Goal: Task Accomplishment & Management: Manage account settings

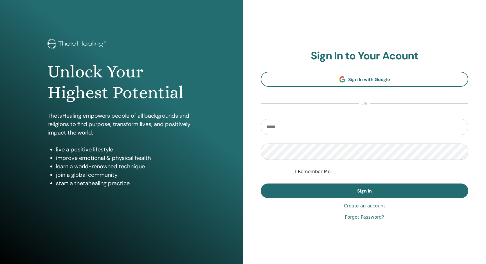
click at [314, 130] on input "email" at bounding box center [365, 127] width 208 height 16
type input "**********"
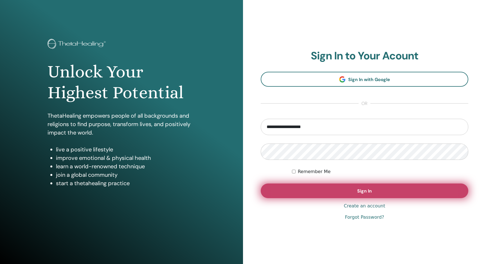
click at [398, 194] on button "Sign In" at bounding box center [365, 190] width 208 height 15
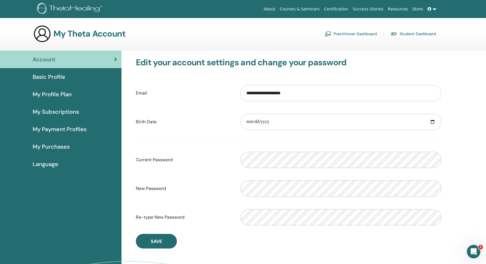
click at [430, 10] on icon at bounding box center [430, 9] width 4 height 4
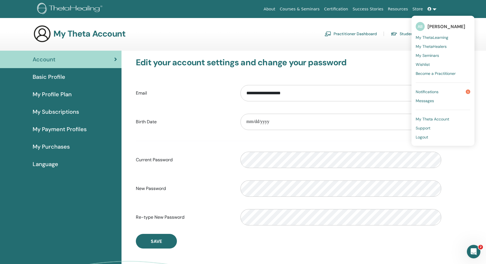
click at [423, 138] on span "Logout" at bounding box center [422, 136] width 12 height 5
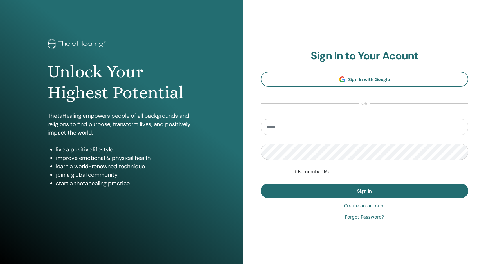
type input "**********"
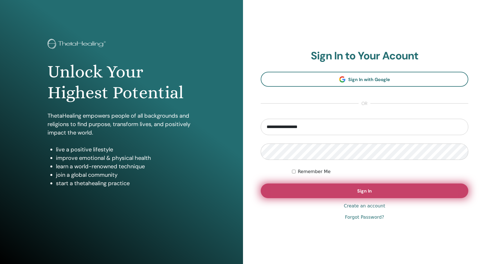
click at [370, 193] on span "Sign In" at bounding box center [364, 191] width 15 height 6
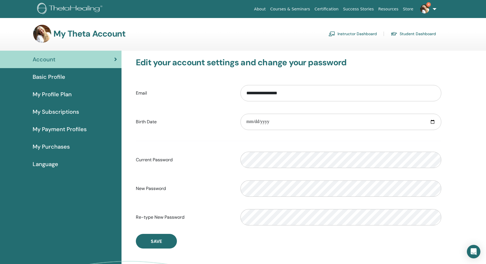
click at [55, 77] on span "Basic Profile" at bounding box center [49, 77] width 33 height 8
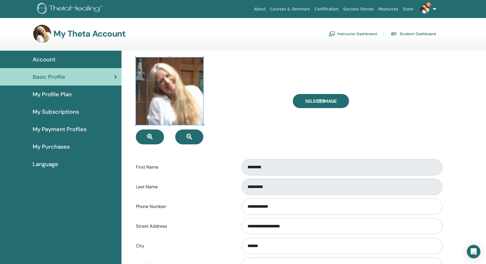
click at [53, 93] on span "My Profile Plan" at bounding box center [52, 94] width 39 height 8
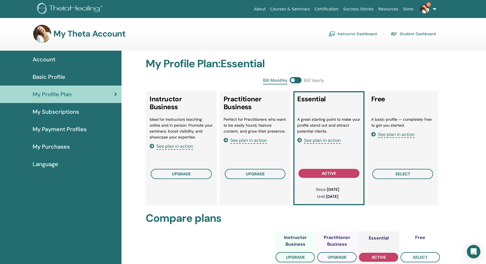
click at [354, 34] on link "Instructor Dashboard" at bounding box center [353, 33] width 48 height 9
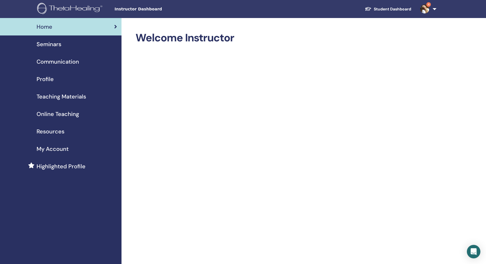
click at [50, 43] on span "Seminars" at bounding box center [49, 44] width 25 height 8
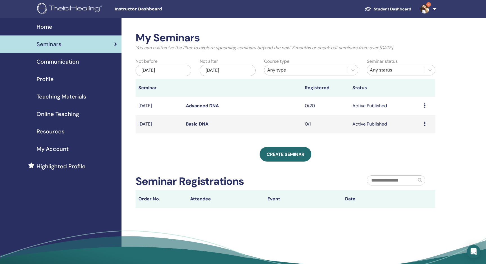
click at [423, 123] on td "Preview Edit Attendees Cancel" at bounding box center [428, 124] width 14 height 18
click at [424, 123] on icon at bounding box center [425, 124] width 2 height 5
click at [412, 135] on li "Edit" at bounding box center [413, 136] width 30 height 8
click at [238, 69] on div "Dec/03, 2025" at bounding box center [228, 70] width 56 height 11
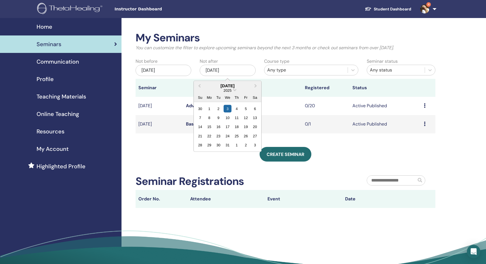
click at [238, 69] on div "Dec/03, 2025" at bounding box center [228, 70] width 56 height 11
click at [423, 152] on div "Create seminar" at bounding box center [286, 154] width 300 height 15
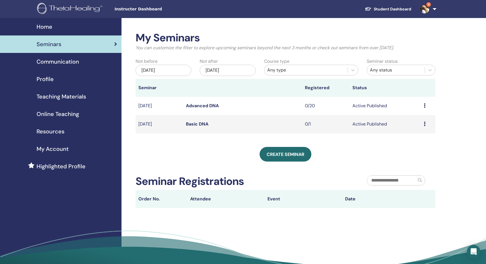
click at [425, 122] on icon at bounding box center [425, 124] width 2 height 5
click at [410, 134] on link "Edit" at bounding box center [408, 135] width 8 height 6
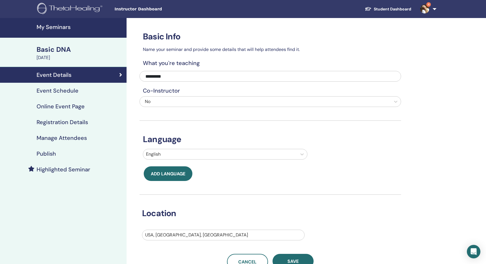
click at [68, 123] on h4 "Registration Details" at bounding box center [62, 122] width 51 height 7
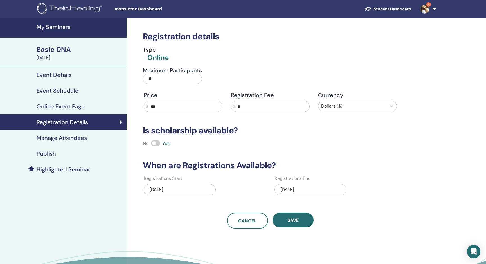
click at [73, 108] on h4 "Online Event Page" at bounding box center [61, 106] width 48 height 7
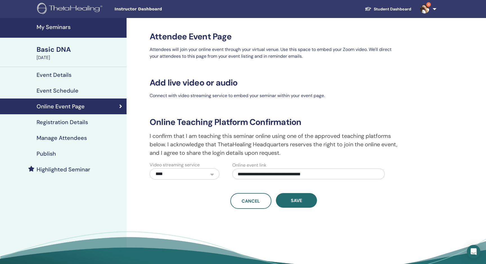
click at [61, 73] on h4 "Event Details" at bounding box center [54, 74] width 35 height 7
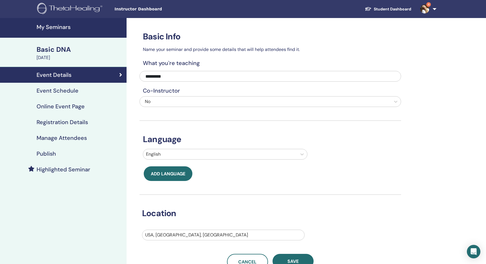
click at [48, 153] on h4 "Publish" at bounding box center [46, 153] width 19 height 7
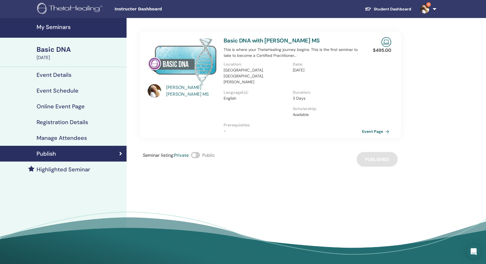
click at [60, 136] on h4 "Manage Attendees" at bounding box center [62, 137] width 50 height 7
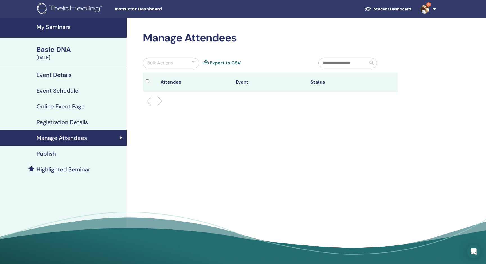
click at [62, 118] on link "Registration Details" at bounding box center [63, 122] width 127 height 16
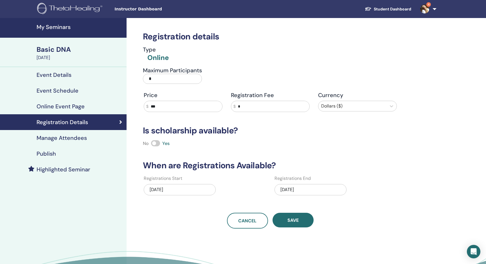
click at [62, 75] on h4 "Event Details" at bounding box center [54, 74] width 35 height 7
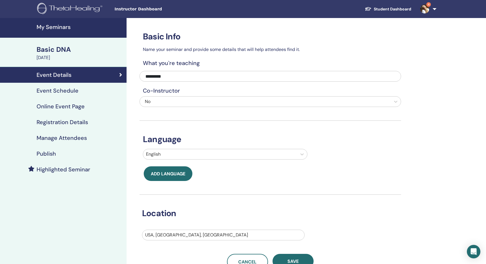
click at [85, 92] on div "Event Schedule" at bounding box center [64, 90] width 118 height 7
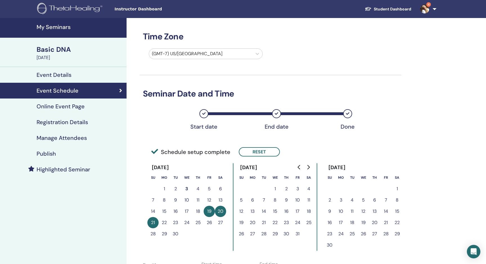
click at [67, 109] on h4 "Online Event Page" at bounding box center [61, 106] width 48 height 7
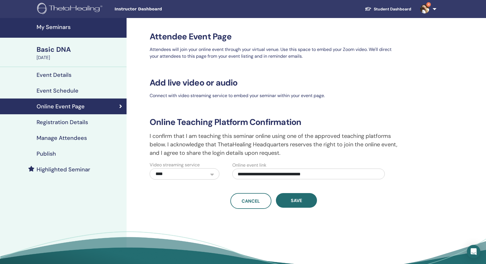
click at [64, 120] on h4 "Registration Details" at bounding box center [62, 122] width 51 height 7
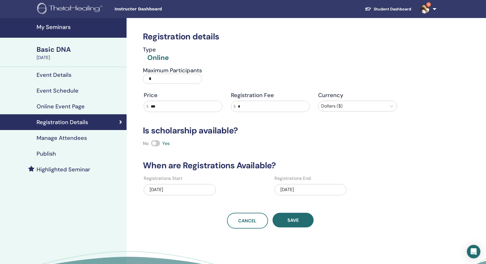
click at [50, 139] on h4 "Manage Attendees" at bounding box center [62, 137] width 50 height 7
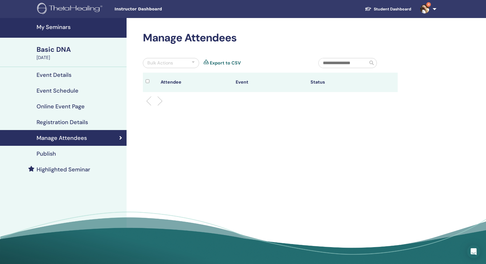
click at [52, 152] on h4 "Publish" at bounding box center [46, 153] width 19 height 7
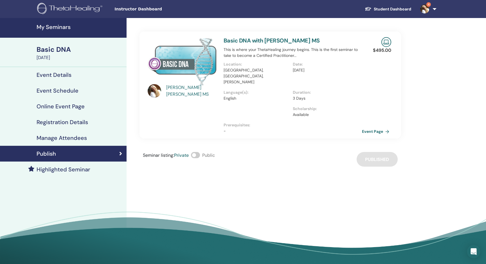
click at [196, 152] on span at bounding box center [195, 155] width 9 height 6
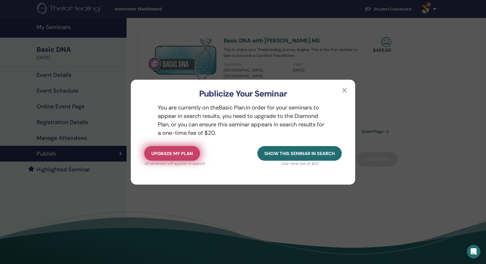
click at [188, 151] on span "Upgrade my plan" at bounding box center [172, 154] width 42 height 6
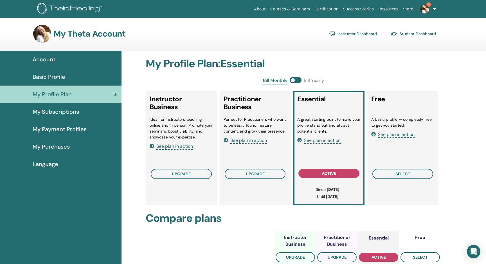
click at [308, 140] on span "See plan in action" at bounding box center [322, 140] width 37 height 6
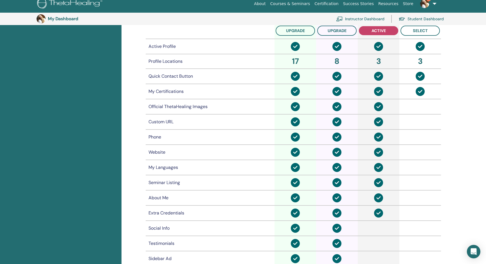
scroll to position [237, 0]
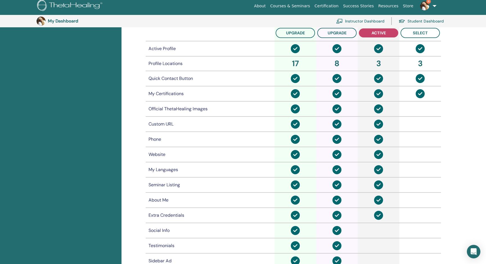
click at [175, 154] on div "Website" at bounding box center [210, 154] width 123 height 7
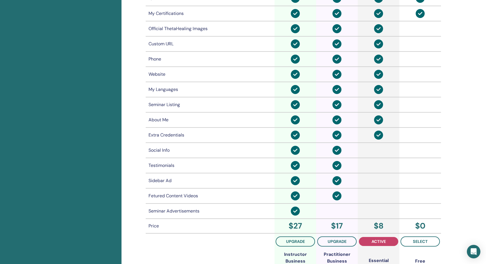
scroll to position [0, 0]
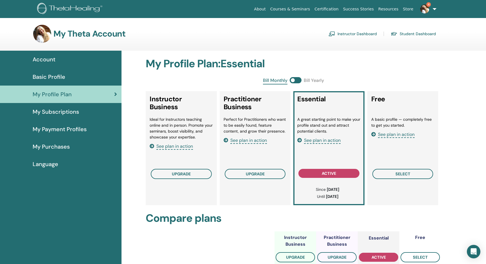
click at [305, 10] on link "Courses & Seminars" at bounding box center [290, 9] width 44 height 10
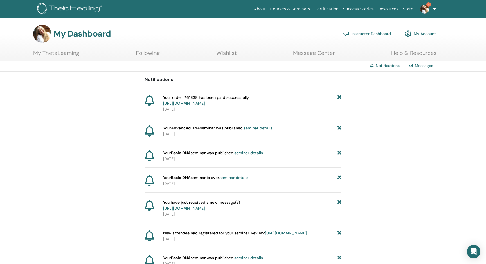
click at [204, 105] on link "[URL][DOMAIN_NAME]" at bounding box center [184, 103] width 42 height 5
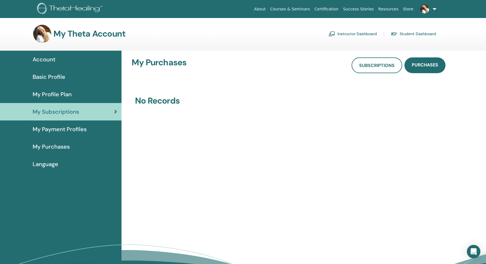
click at [41, 35] on img at bounding box center [42, 34] width 18 height 18
click at [41, 8] on img at bounding box center [70, 9] width 67 height 13
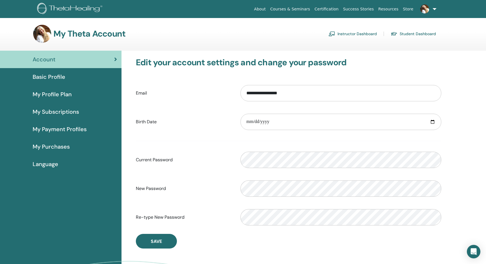
click at [46, 77] on span "Basic Profile" at bounding box center [49, 77] width 33 height 8
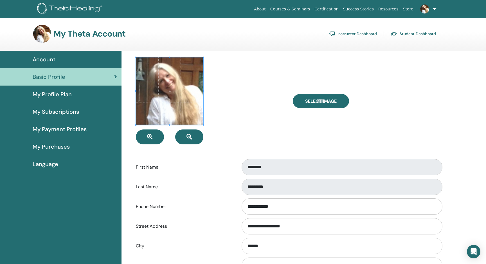
click at [50, 94] on span "My Profile Plan" at bounding box center [52, 94] width 39 height 8
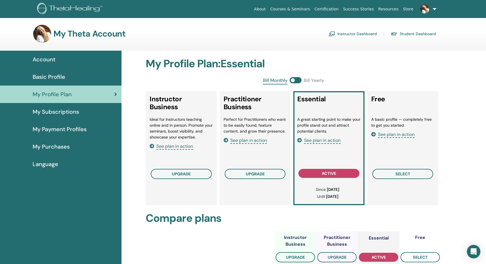
click at [60, 112] on span "My Subscriptions" at bounding box center [56, 111] width 46 height 8
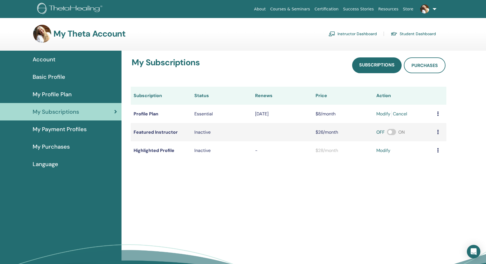
click at [57, 129] on span "My Payment Profiles" at bounding box center [60, 129] width 54 height 8
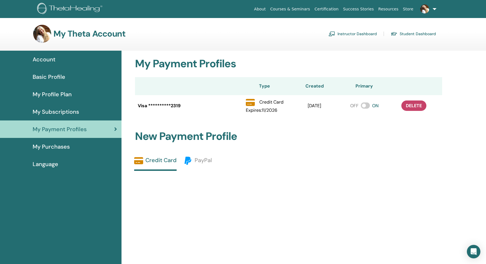
click at [45, 145] on span "My Purchases" at bounding box center [51, 146] width 37 height 8
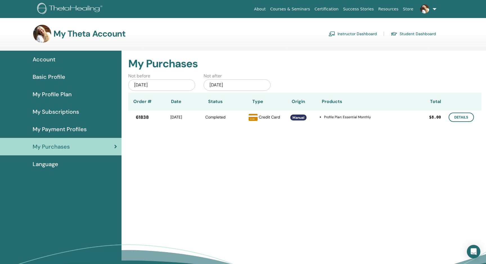
click at [64, 77] on span "Basic Profile" at bounding box center [49, 77] width 33 height 8
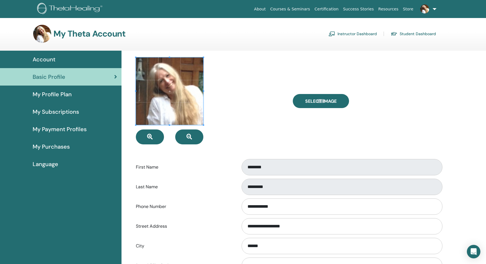
click at [44, 62] on span "Account" at bounding box center [44, 59] width 23 height 8
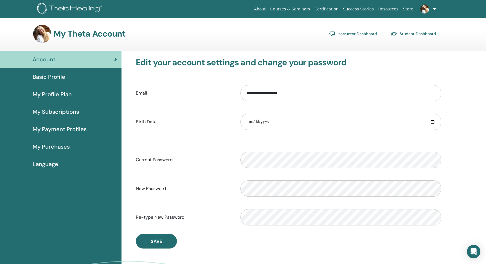
click at [60, 129] on span "My Payment Profiles" at bounding box center [60, 129] width 54 height 8
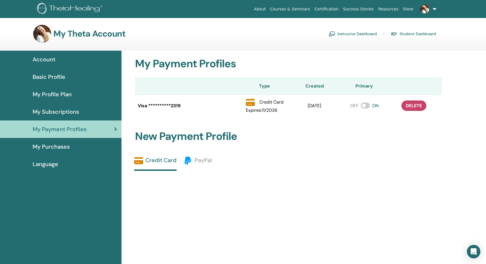
click at [62, 110] on span "My Subscriptions" at bounding box center [56, 111] width 46 height 8
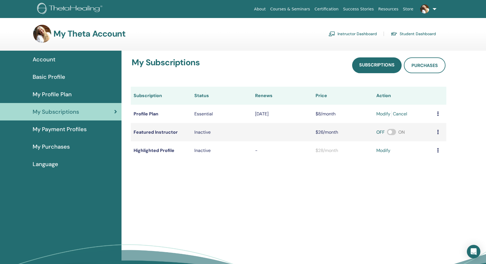
click at [44, 92] on span "My Profile Plan" at bounding box center [52, 94] width 39 height 8
